Goal: Information Seeking & Learning: Learn about a topic

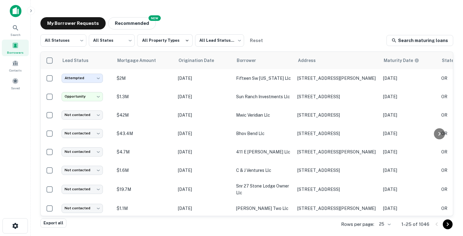
click at [29, 10] on icon "button" at bounding box center [30, 10] width 5 height 5
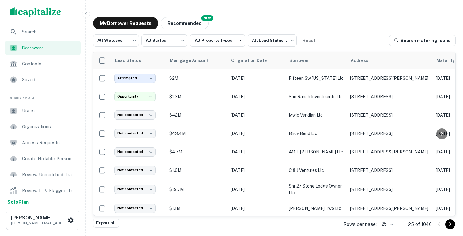
click at [35, 109] on span "Users" at bounding box center [49, 110] width 55 height 7
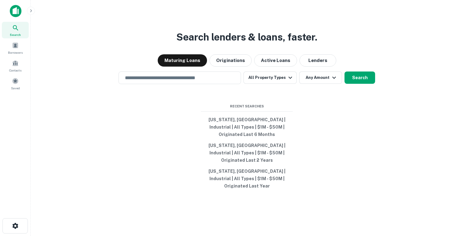
click at [32, 9] on icon "button" at bounding box center [30, 10] width 5 height 5
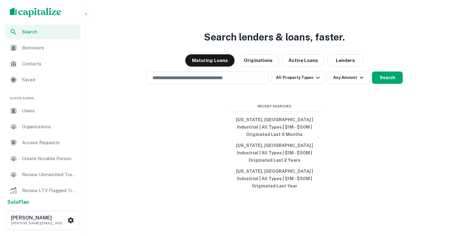
click at [27, 108] on span "Users" at bounding box center [49, 110] width 55 height 7
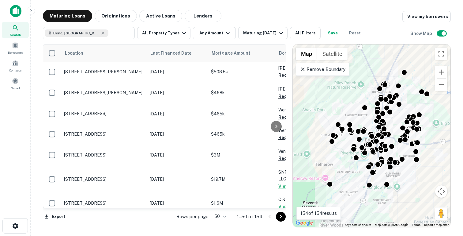
click at [302, 68] on icon at bounding box center [303, 69] width 4 height 4
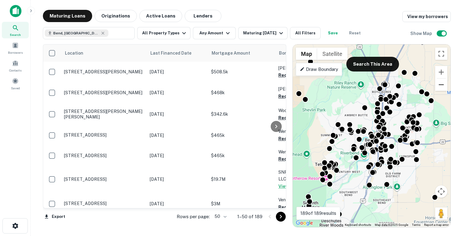
click at [443, 89] on button "Zoom out" at bounding box center [441, 84] width 12 height 12
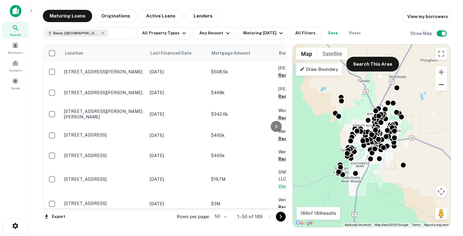
click at [443, 89] on button "Zoom out" at bounding box center [441, 84] width 12 height 12
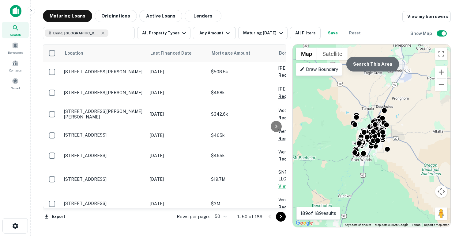
click at [383, 65] on button "Search This Area" at bounding box center [372, 64] width 53 height 15
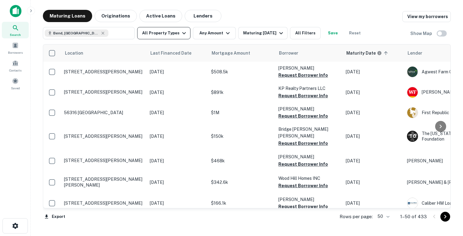
click at [175, 34] on button "All Property Types" at bounding box center [163, 33] width 53 height 12
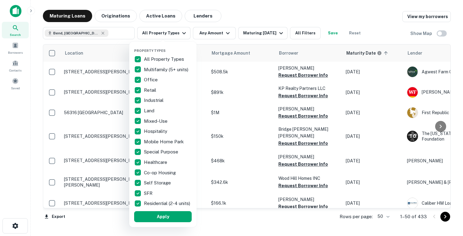
click at [144, 58] on p "All Property Types" at bounding box center [164, 58] width 41 height 7
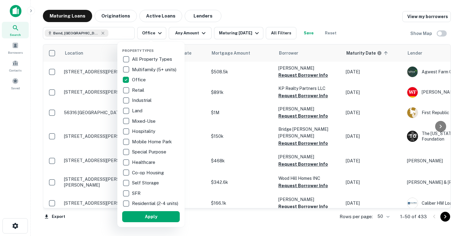
click at [133, 100] on p "Industrial" at bounding box center [142, 99] width 21 height 7
click at [142, 219] on button "Apply" at bounding box center [153, 216] width 58 height 11
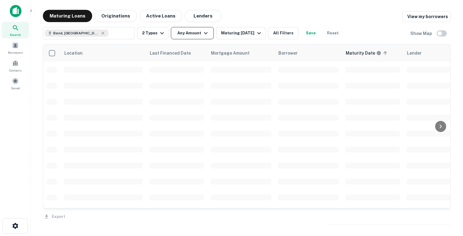
click at [199, 36] on button "Any Amount" at bounding box center [192, 33] width 43 height 12
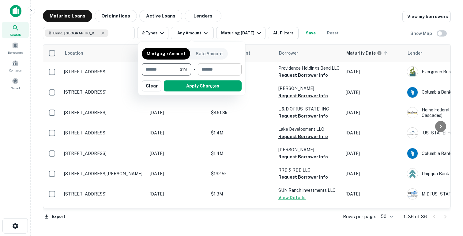
type input "*******"
click at [219, 68] on input "number" at bounding box center [218, 69] width 40 height 12
type input "********"
click at [200, 85] on button "Apply Changes" at bounding box center [203, 85] width 78 height 11
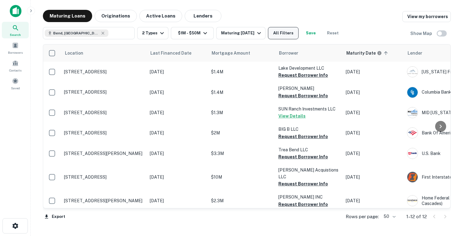
click at [285, 36] on button "All Filters" at bounding box center [283, 33] width 31 height 12
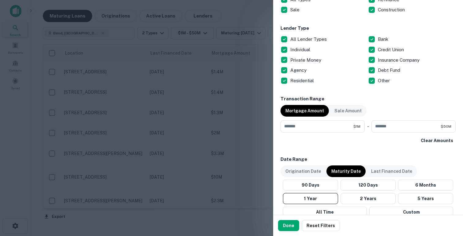
scroll to position [199, 0]
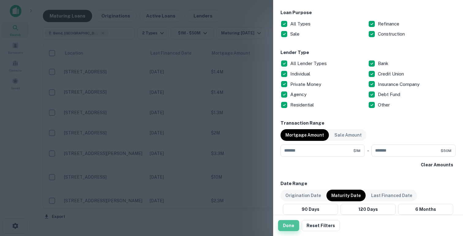
click at [292, 225] on button "Done" at bounding box center [288, 225] width 21 height 11
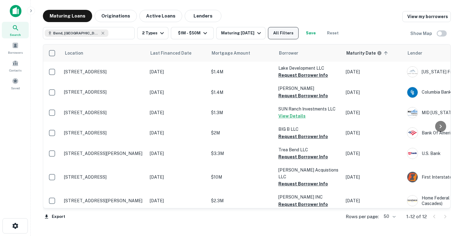
click at [285, 34] on button "All Filters" at bounding box center [283, 33] width 31 height 12
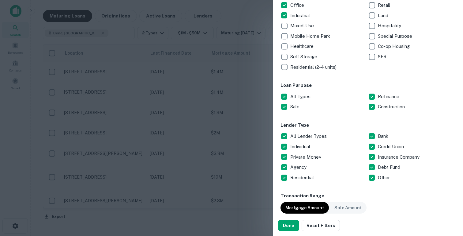
scroll to position [103, 0]
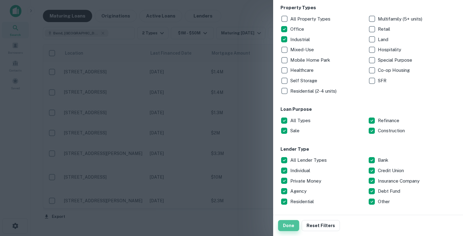
click at [286, 227] on button "Done" at bounding box center [288, 225] width 21 height 11
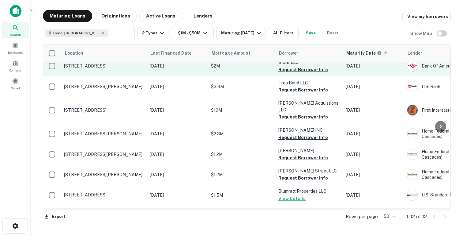
scroll to position [0, 0]
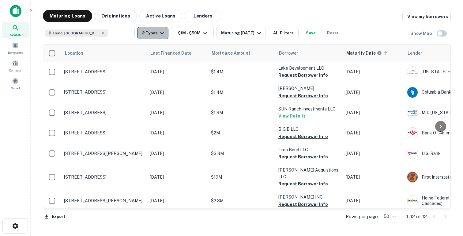
click at [155, 31] on button "2 Types" at bounding box center [152, 33] width 31 height 12
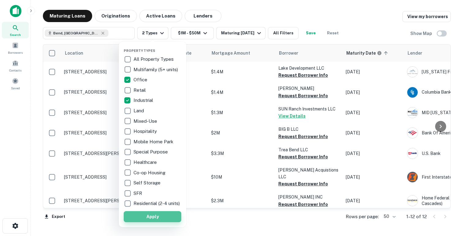
click at [160, 220] on button "Apply" at bounding box center [153, 216] width 58 height 11
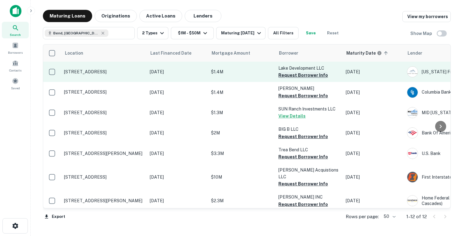
click at [291, 76] on button "Request Borrower Info" at bounding box center [303, 74] width 50 height 7
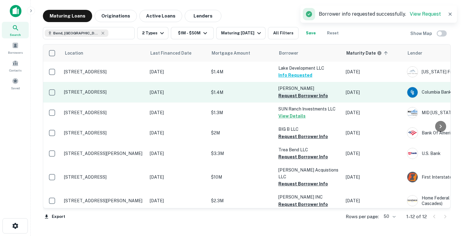
click at [288, 94] on button "Request Borrower Info" at bounding box center [303, 95] width 50 height 7
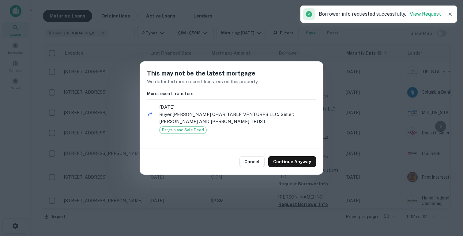
click at [261, 156] on div "Cancel Continue Anyway" at bounding box center [232, 162] width 184 height 26
click at [259, 165] on button "Cancel" at bounding box center [251, 161] width 25 height 11
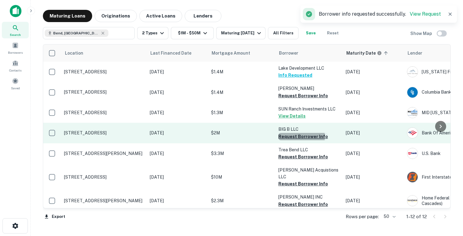
click at [295, 136] on button "Request Borrower Info" at bounding box center [303, 136] width 50 height 7
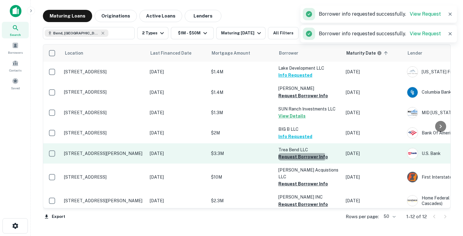
click at [289, 157] on button "Request Borrower Info" at bounding box center [303, 156] width 50 height 7
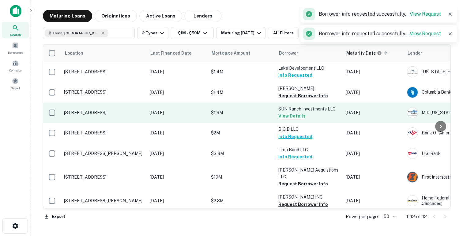
click at [252, 109] on p "$1.3M" at bounding box center [241, 112] width 61 height 7
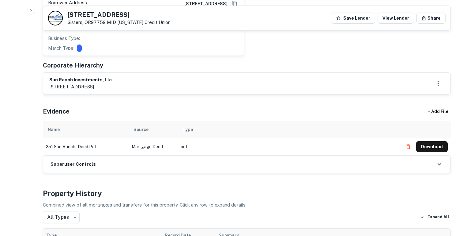
scroll to position [336, 0]
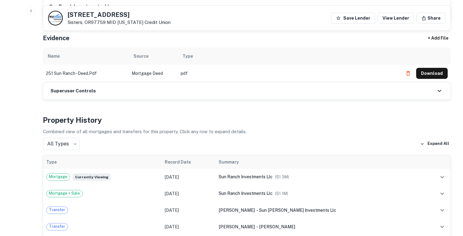
click at [151, 73] on td "Mortgage Deed" at bounding box center [153, 73] width 49 height 17
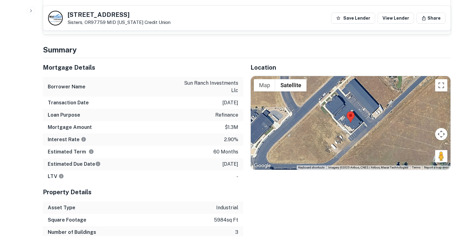
scroll to position [559, 0]
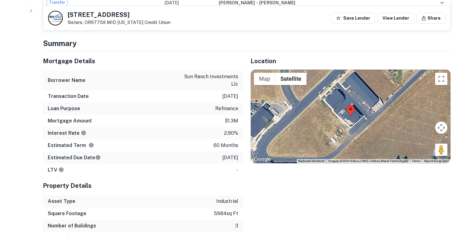
click at [217, 214] on p "5984 sq ft" at bounding box center [226, 212] width 24 height 7
click at [232, 119] on p "$1.3m" at bounding box center [231, 120] width 13 height 7
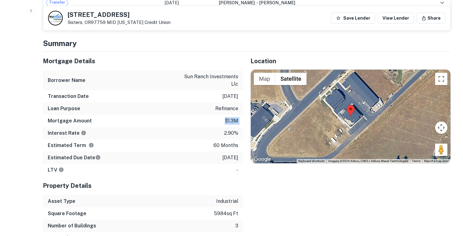
click at [232, 119] on p "$1.3m" at bounding box center [231, 120] width 13 height 7
drag, startPoint x: 440, startPoint y: 149, endPoint x: 353, endPoint y: 81, distance: 110.1
click at [353, 81] on div "To activate drag with keyboard, press Alt + Enter. Once in keyboard drag state,…" at bounding box center [351, 117] width 200 height 94
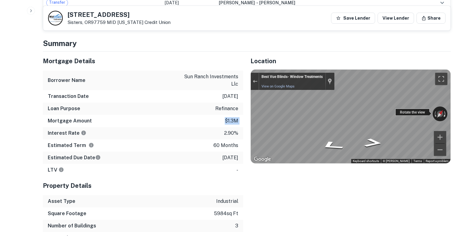
click at [444, 107] on div "← Move left → Move right ↑ Move up ↓ Move down + Zoom in - Zoom out Best Vue Bl…" at bounding box center [351, 117] width 200 height 94
click at [447, 109] on div "← Move left → Move right ↑ Move up ↓ Move down + Zoom in - Zoom out Best Vue Bl…" at bounding box center [351, 117] width 200 height 94
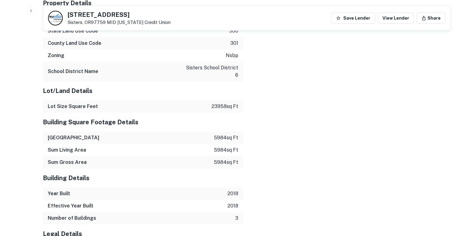
scroll to position [1056, 0]
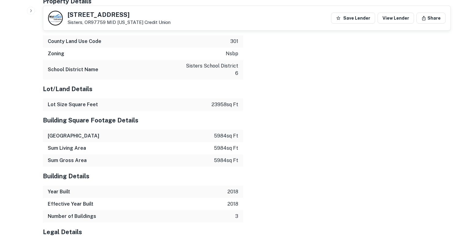
click at [227, 101] on p "23958 sq ft" at bounding box center [225, 104] width 27 height 7
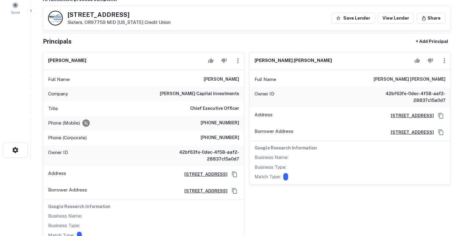
scroll to position [0, 0]
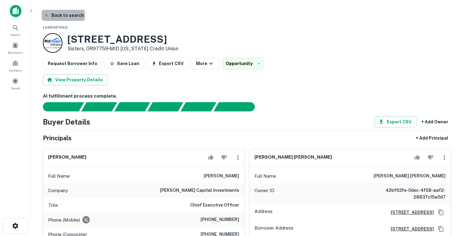
click at [56, 16] on button "Back to search" at bounding box center [64, 15] width 45 height 11
click at [52, 16] on button "Back to search" at bounding box center [64, 15] width 45 height 11
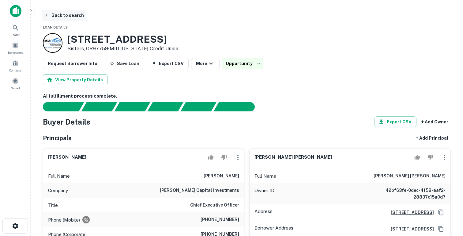
click at [47, 17] on icon "button" at bounding box center [46, 15] width 5 height 5
click at [17, 33] on span "Search" at bounding box center [15, 34] width 10 height 5
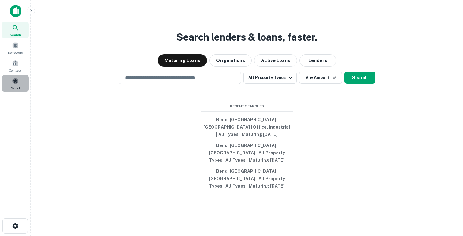
click at [19, 84] on div "Saved" at bounding box center [15, 83] width 27 height 17
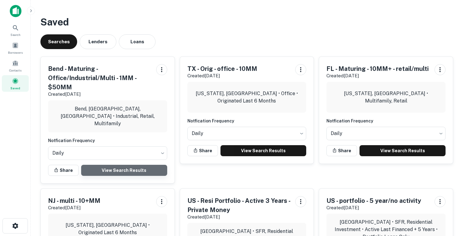
click at [123, 167] on link "View Search Results" at bounding box center [124, 169] width 86 height 11
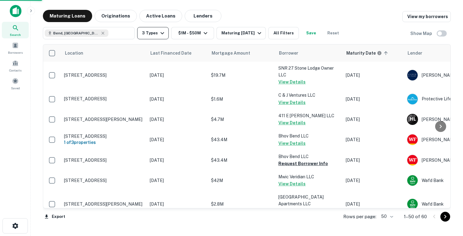
click at [164, 36] on icon "button" at bounding box center [162, 32] width 7 height 7
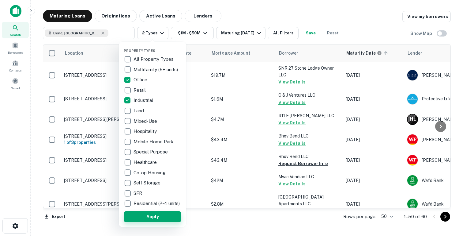
click at [137, 219] on button "Apply" at bounding box center [153, 216] width 58 height 11
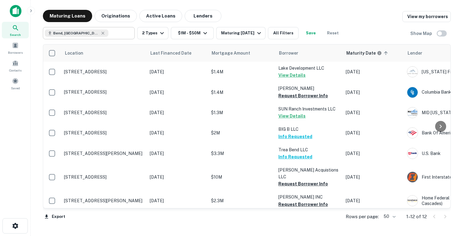
type input "**********"
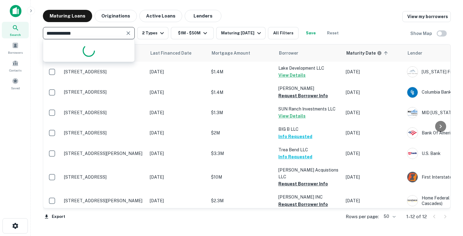
click at [118, 32] on input "**********" at bounding box center [84, 33] width 78 height 9
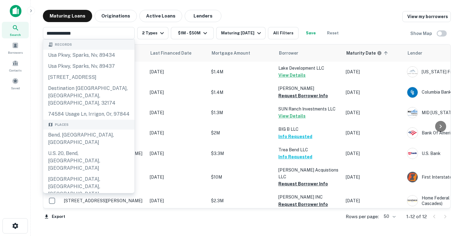
click at [257, 15] on div "Maturing Loans Originations Active Loans Lenders View my borrowers" at bounding box center [247, 16] width 408 height 12
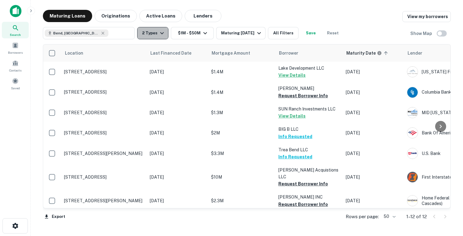
click at [160, 32] on icon "button" at bounding box center [161, 32] width 7 height 7
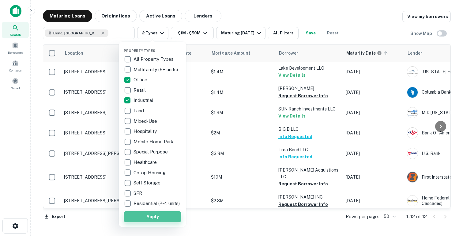
click at [150, 222] on button "Apply" at bounding box center [153, 216] width 58 height 11
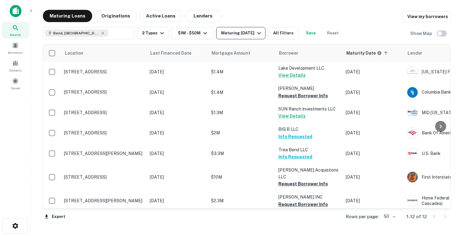
click at [250, 35] on div "Maturing In 1 Year" at bounding box center [242, 32] width 42 height 7
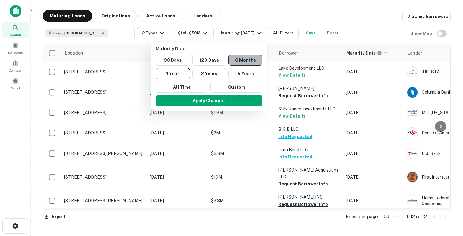
click at [243, 58] on button "6 Months" at bounding box center [245, 60] width 34 height 11
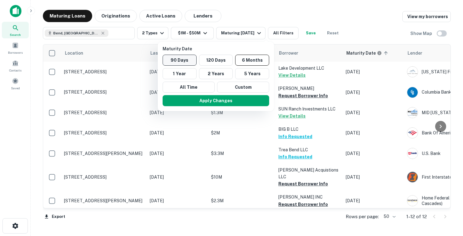
click at [189, 64] on button "90 Days" at bounding box center [180, 60] width 34 height 11
click at [254, 62] on button "6 Months" at bounding box center [250, 60] width 34 height 11
click at [224, 100] on button "Apply Changes" at bounding box center [216, 100] width 107 height 11
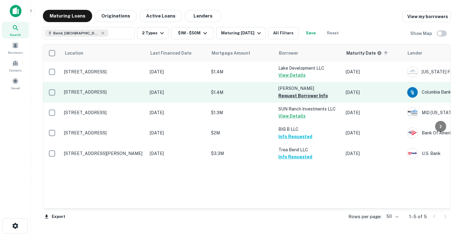
click at [288, 96] on button "Request Borrower Info" at bounding box center [303, 95] width 50 height 7
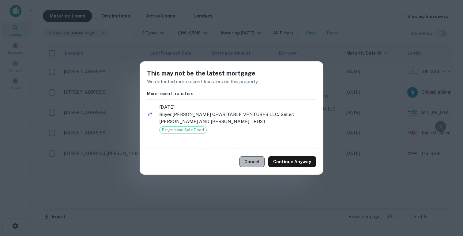
click at [255, 164] on button "Cancel" at bounding box center [251, 161] width 25 height 11
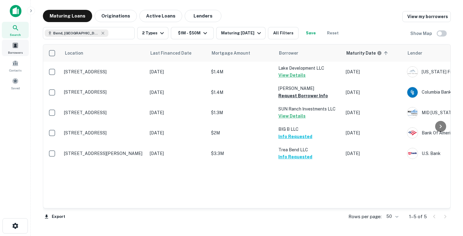
click at [16, 49] on div "Borrowers" at bounding box center [15, 48] width 27 height 17
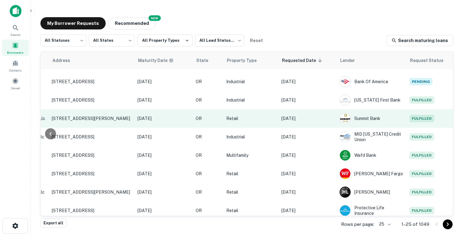
scroll to position [17, 246]
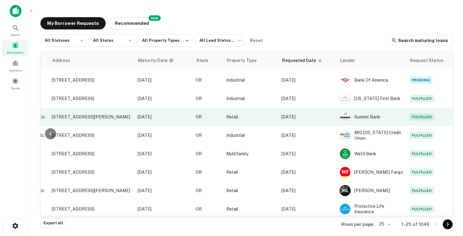
click at [322, 118] on p "Aug 26, 2025" at bounding box center [307, 116] width 52 height 7
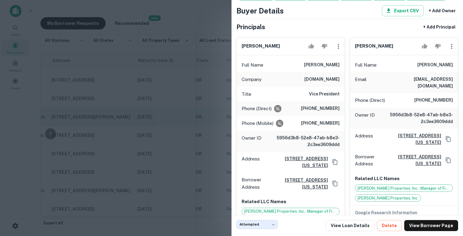
scroll to position [29, 0]
click at [175, 119] on div at bounding box center [231, 118] width 463 height 236
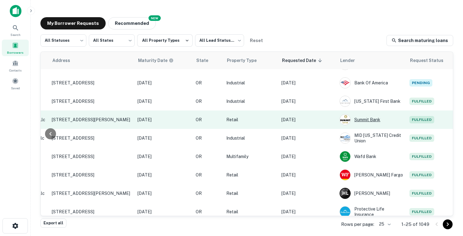
scroll to position [14, 246]
click at [329, 120] on p "Aug 26, 2025" at bounding box center [307, 119] width 52 height 7
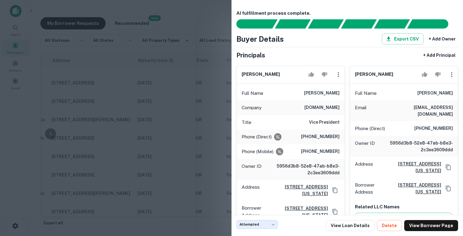
click at [178, 151] on div at bounding box center [231, 118] width 463 height 236
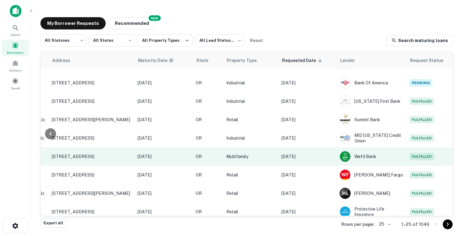
click at [326, 153] on p "Aug 26, 2025" at bounding box center [307, 156] width 52 height 7
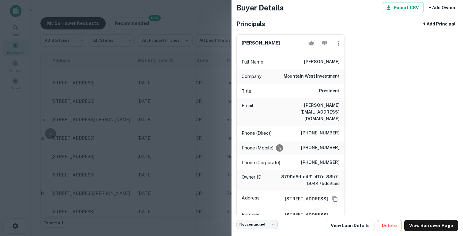
scroll to position [43, 0]
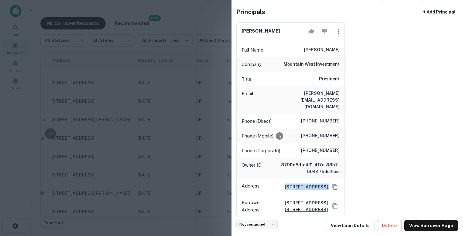
drag, startPoint x: 330, startPoint y: 180, endPoint x: 274, endPoint y: 172, distance: 56.6
click at [280, 182] on div "201 Ferry St. Se, Ste. 400, Salem, OR97301" at bounding box center [310, 186] width 60 height 9
click at [195, 150] on div at bounding box center [231, 118] width 463 height 236
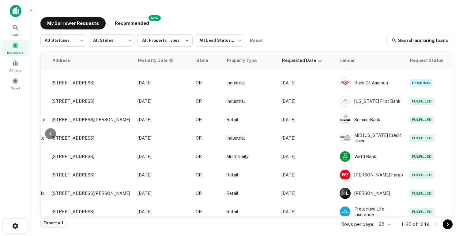
click at [424, 224] on p "1–25 of 1049" at bounding box center [416, 223] width 28 height 7
click at [115, 42] on body "**********" at bounding box center [231, 118] width 463 height 236
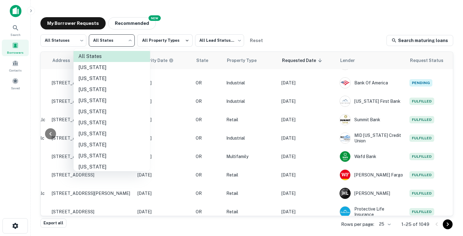
click at [154, 41] on div at bounding box center [231, 118] width 463 height 236
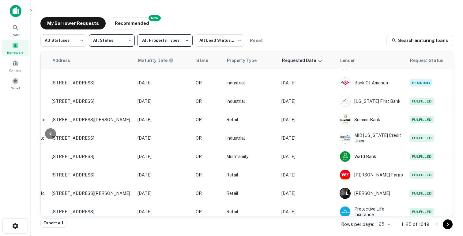
click at [172, 42] on button "All Property Types" at bounding box center [164, 40] width 55 height 12
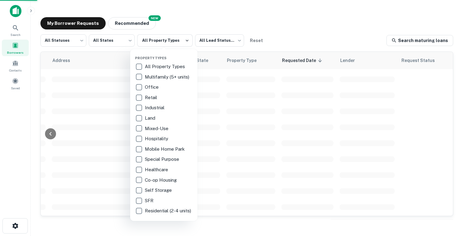
scroll to position [14, 245]
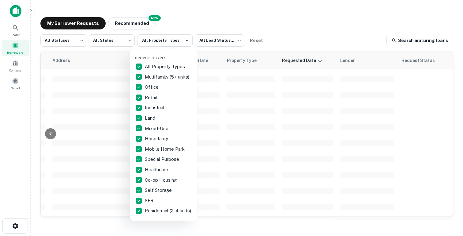
click at [218, 39] on div at bounding box center [231, 118] width 463 height 236
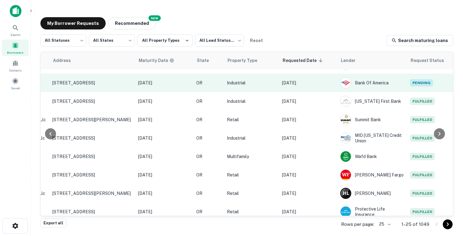
scroll to position [14, 0]
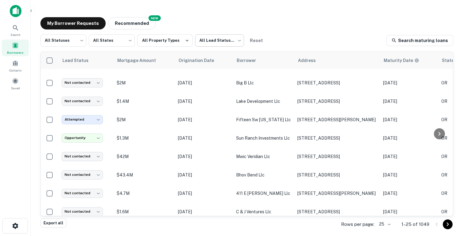
click at [228, 41] on body "**********" at bounding box center [231, 118] width 463 height 236
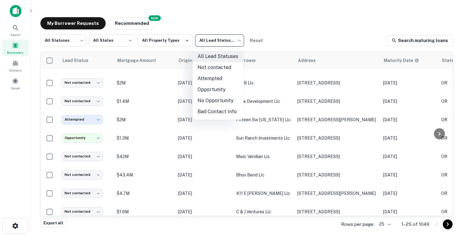
click at [276, 35] on div at bounding box center [231, 118] width 463 height 236
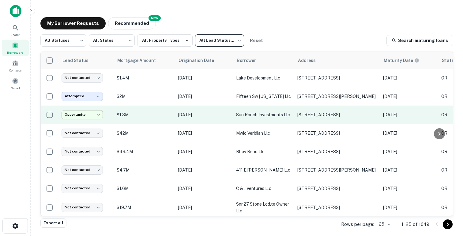
scroll to position [38, 0]
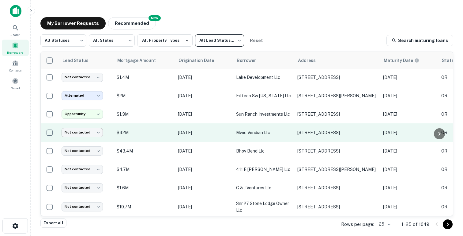
click at [88, 132] on body "**********" at bounding box center [231, 118] width 463 height 236
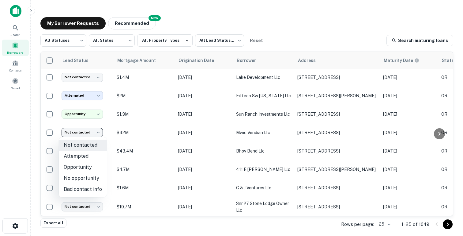
click at [192, 21] on div at bounding box center [231, 118] width 463 height 236
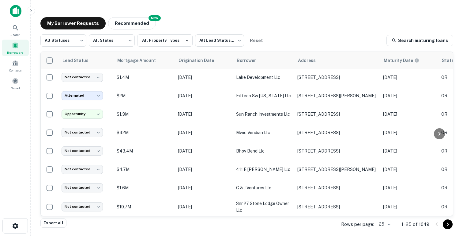
click at [15, 12] on img at bounding box center [16, 11] width 12 height 12
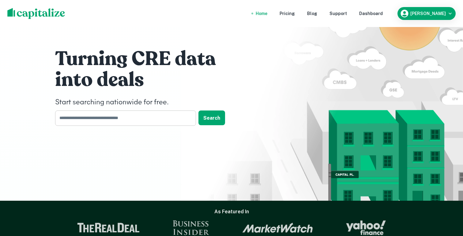
click at [100, 121] on input "text" at bounding box center [123, 117] width 137 height 15
type input "*"
type input "******"
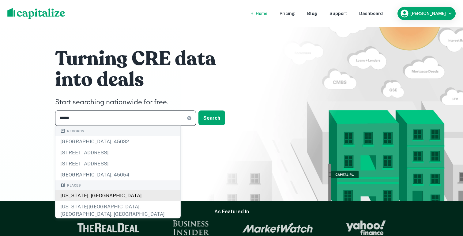
click at [78, 195] on div "Oregon, USA" at bounding box center [117, 195] width 125 height 11
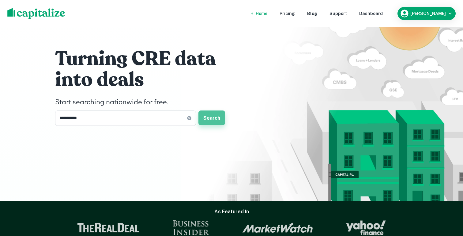
click at [218, 114] on button "Search" at bounding box center [211, 117] width 27 height 15
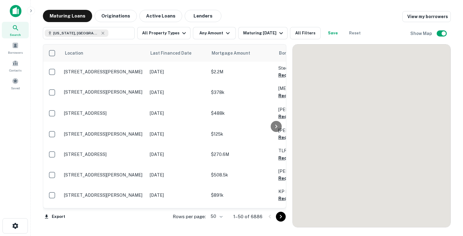
scroll to position [38, 0]
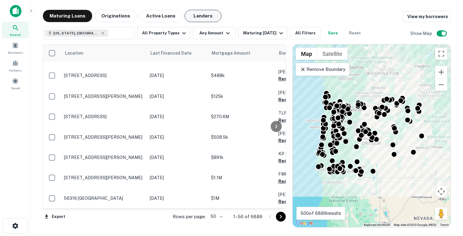
click at [195, 16] on button "Lenders" at bounding box center [203, 16] width 37 height 12
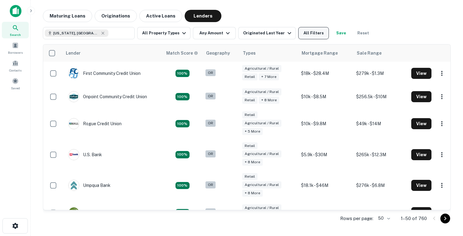
click at [318, 32] on button "All Filters" at bounding box center [313, 33] width 31 height 12
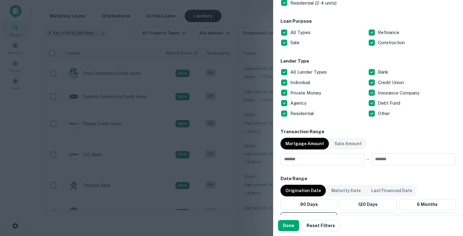
scroll to position [197, 0]
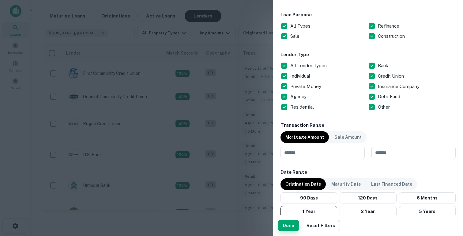
click at [293, 221] on button "Done" at bounding box center [288, 225] width 21 height 11
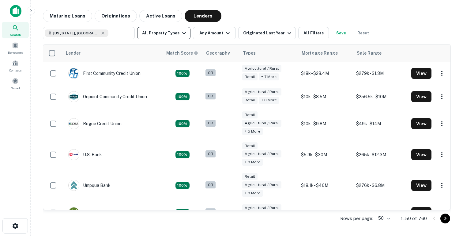
click at [168, 34] on button "All Property Types" at bounding box center [163, 33] width 53 height 12
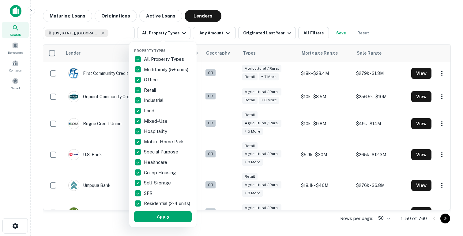
click at [144, 58] on p "All Property Types" at bounding box center [164, 58] width 41 height 7
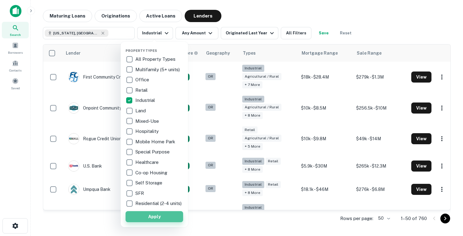
click at [146, 219] on button "Apply" at bounding box center [155, 216] width 58 height 11
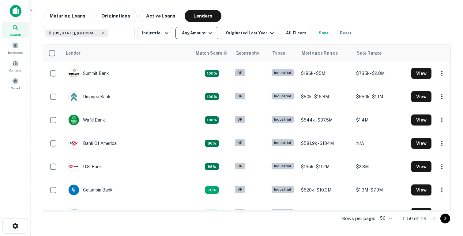
click at [198, 37] on button "Any Amount" at bounding box center [196, 33] width 43 height 12
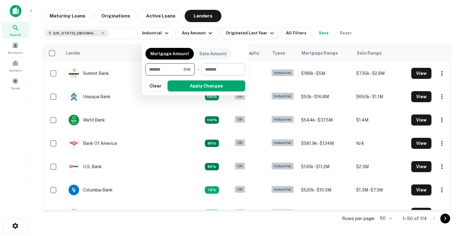
type input "*******"
click at [222, 74] on input "number" at bounding box center [222, 69] width 40 height 12
type input "********"
click at [194, 89] on button "Apply Changes" at bounding box center [207, 85] width 78 height 11
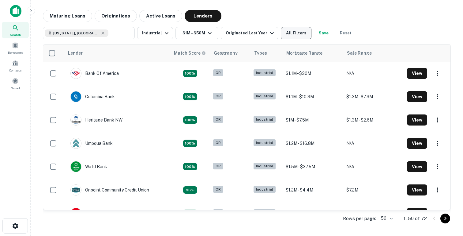
click at [301, 30] on button "All Filters" at bounding box center [296, 33] width 31 height 12
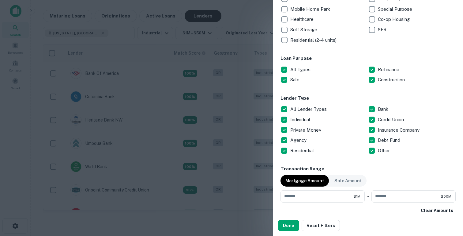
scroll to position [158, 0]
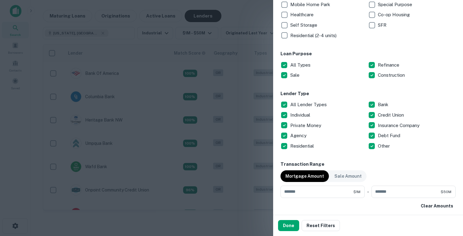
click at [296, 105] on p "All Lender Types" at bounding box center [309, 104] width 38 height 7
click at [289, 223] on button "Done" at bounding box center [288, 225] width 21 height 11
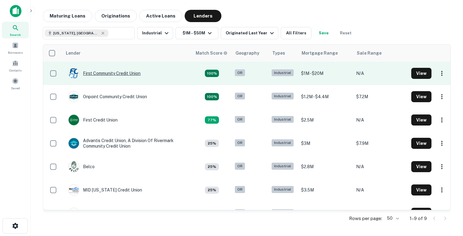
click at [124, 74] on div "First Community Credit Union" at bounding box center [104, 73] width 72 height 11
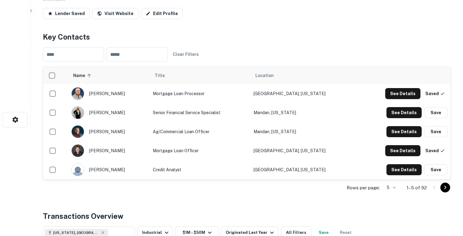
scroll to position [107, 0]
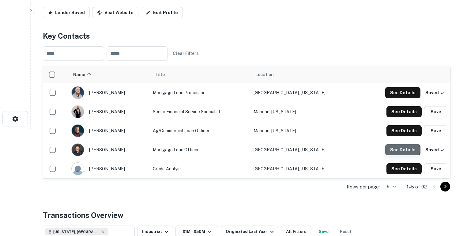
click at [396, 98] on button "See Details" at bounding box center [402, 92] width 35 height 11
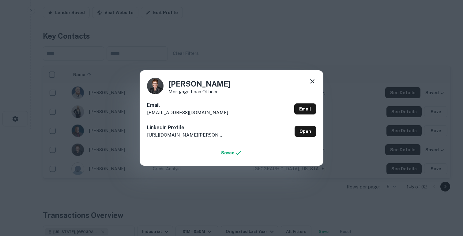
click at [315, 83] on icon at bounding box center [312, 80] width 7 height 7
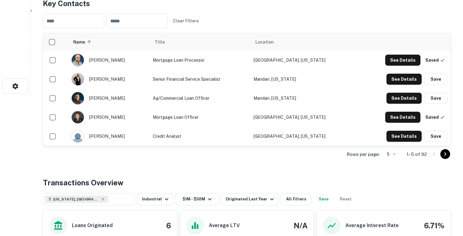
scroll to position [97, 0]
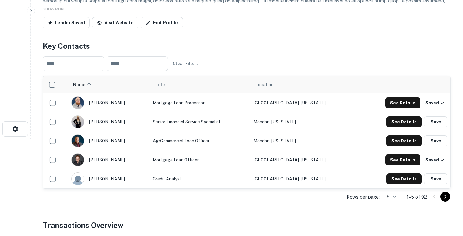
click at [134, 73] on div "​ ​ Clear Filters" at bounding box center [247, 63] width 408 height 24
click at [133, 66] on input "text" at bounding box center [137, 63] width 61 height 14
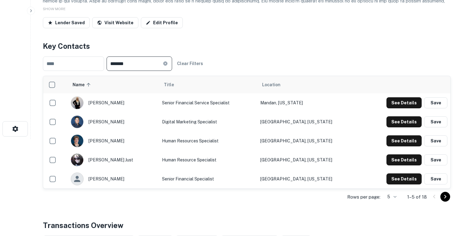
click at [128, 64] on input "*******" at bounding box center [135, 63] width 56 height 14
type input "*"
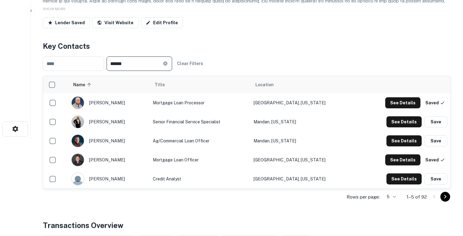
type input "******"
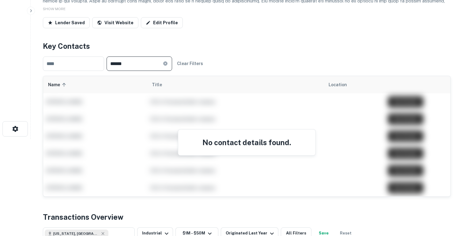
click at [127, 61] on input "******" at bounding box center [135, 63] width 56 height 14
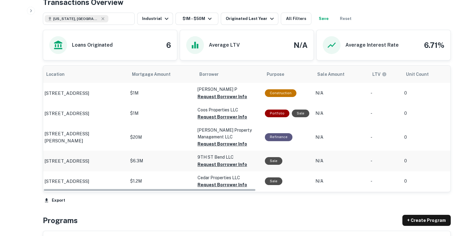
scroll to position [0, 0]
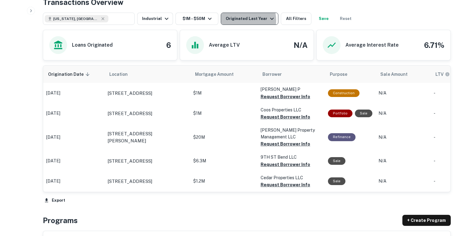
click at [240, 20] on div "Originated Last Year" at bounding box center [251, 18] width 50 height 7
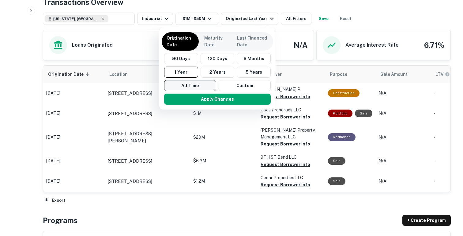
click at [193, 88] on button "All Time" at bounding box center [190, 85] width 52 height 11
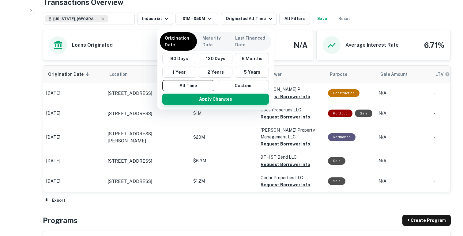
click at [201, 99] on button "Apply Changes" at bounding box center [215, 98] width 107 height 11
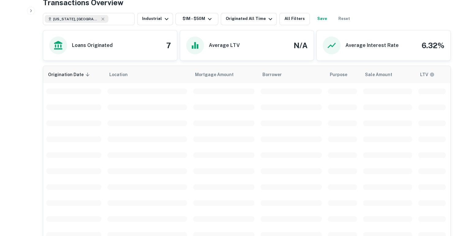
scroll to position [319, 0]
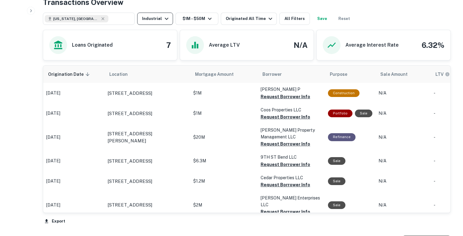
click at [148, 21] on button "Industrial" at bounding box center [155, 19] width 36 height 12
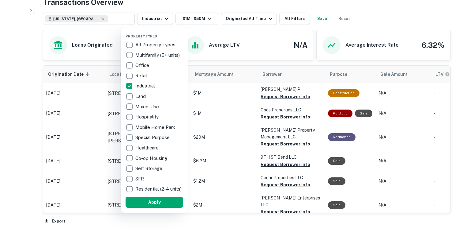
click at [144, 43] on p "All Property Types" at bounding box center [155, 44] width 41 height 7
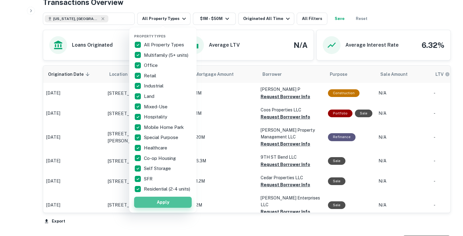
click at [154, 207] on button "Apply" at bounding box center [163, 201] width 58 height 11
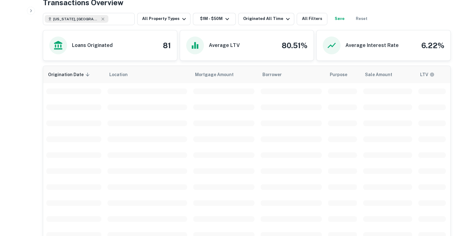
scroll to position [319, 0]
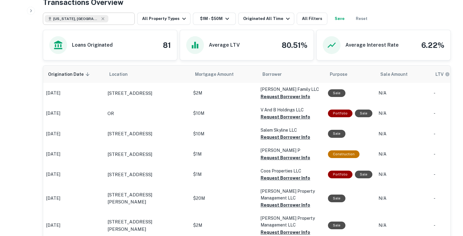
type input "**********"
click at [108, 17] on input "**********" at bounding box center [120, 18] width 24 height 9
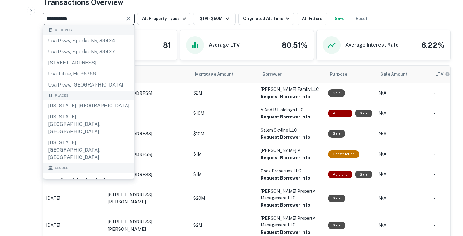
click at [129, 20] on icon "Clear" at bounding box center [128, 19] width 6 height 6
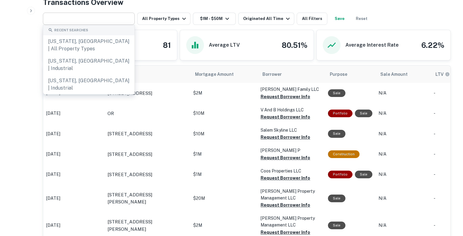
click at [178, 7] on div "Transactions Overview" at bounding box center [247, 2] width 408 height 11
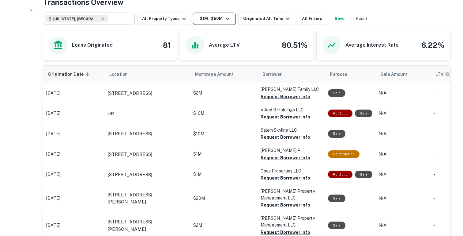
click at [218, 15] on button "$1M - $50M" at bounding box center [214, 19] width 43 height 12
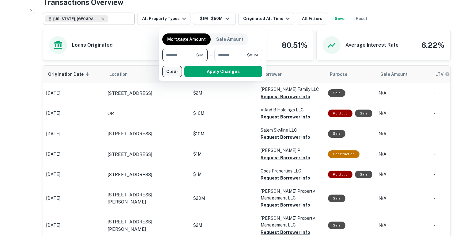
click at [173, 74] on button "Clear" at bounding box center [172, 71] width 20 height 11
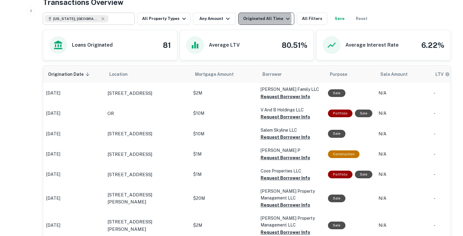
click at [252, 20] on div "Originated All Time" at bounding box center [267, 18] width 48 height 7
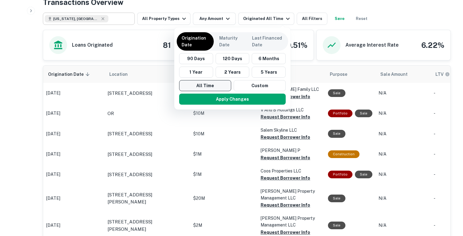
click at [220, 87] on button "All Time" at bounding box center [205, 85] width 52 height 11
click at [220, 97] on button "Apply Changes" at bounding box center [232, 98] width 107 height 11
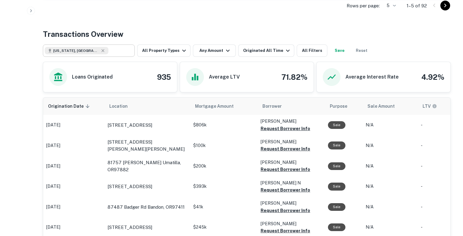
scroll to position [282, 0]
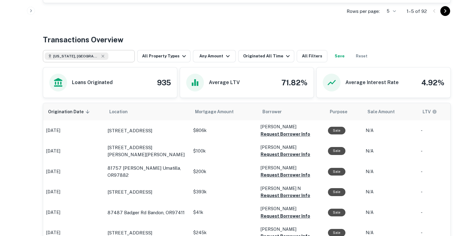
click at [162, 82] on h4 "935" at bounding box center [164, 82] width 14 height 11
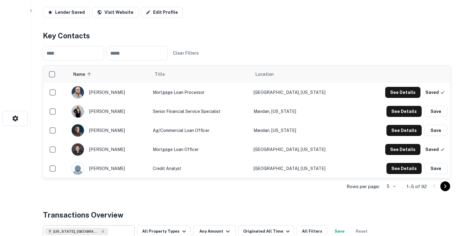
scroll to position [0, 0]
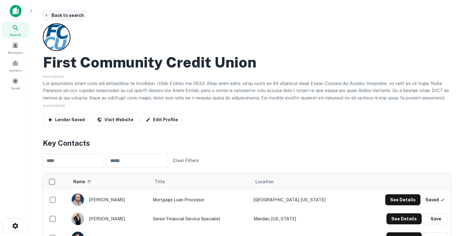
click at [68, 17] on button "Back to search" at bounding box center [64, 15] width 45 height 11
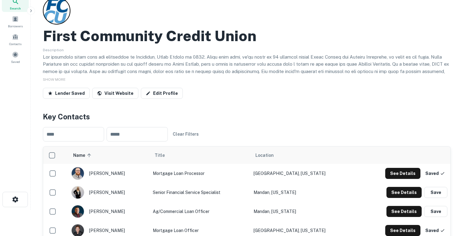
scroll to position [37, 0]
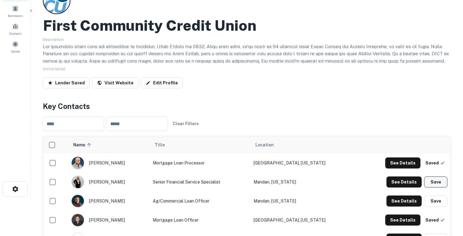
click at [439, 185] on button "Save" at bounding box center [435, 181] width 23 height 11
click at [13, 25] on span at bounding box center [15, 26] width 7 height 7
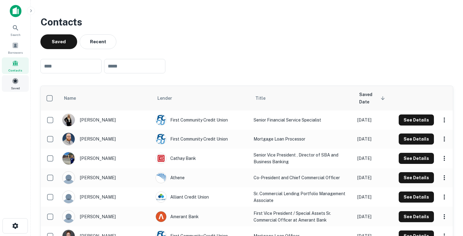
click at [16, 81] on span at bounding box center [15, 80] width 7 height 7
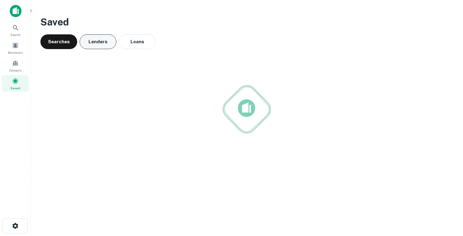
click at [104, 43] on button "Lenders" at bounding box center [98, 41] width 37 height 15
